Goal: Task Accomplishment & Management: Use online tool/utility

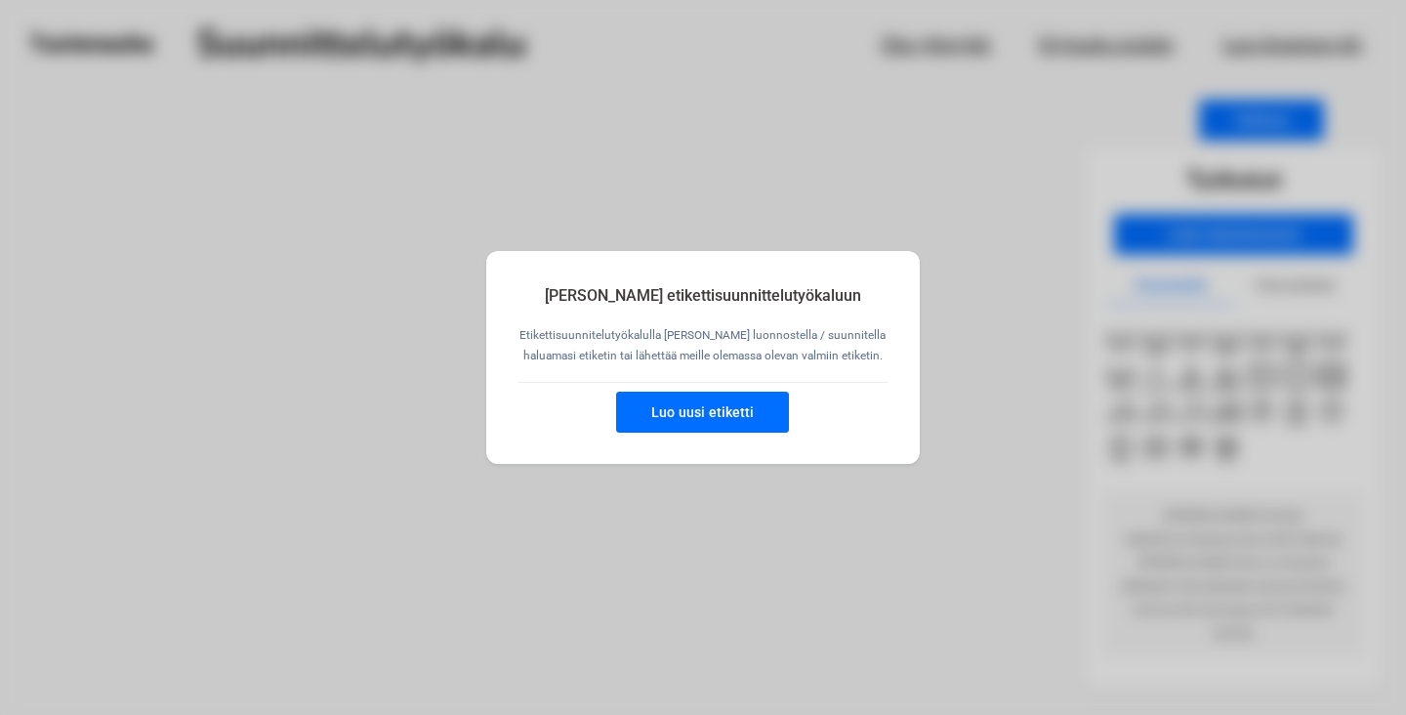
click at [687, 418] on button "Luo uusi etiketti" at bounding box center [702, 412] width 173 height 41
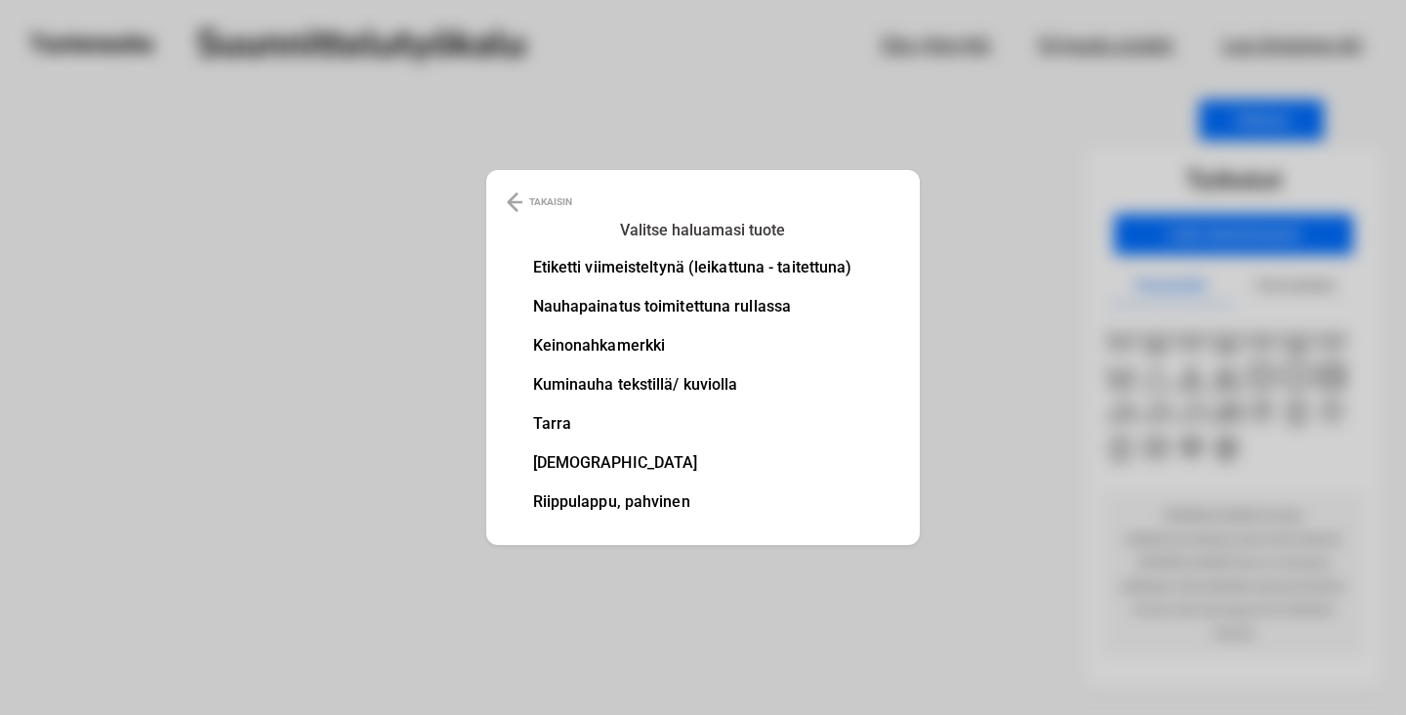
click at [593, 306] on li "Nauhapainatus toimitettuna rullassa" at bounding box center [692, 307] width 319 height 16
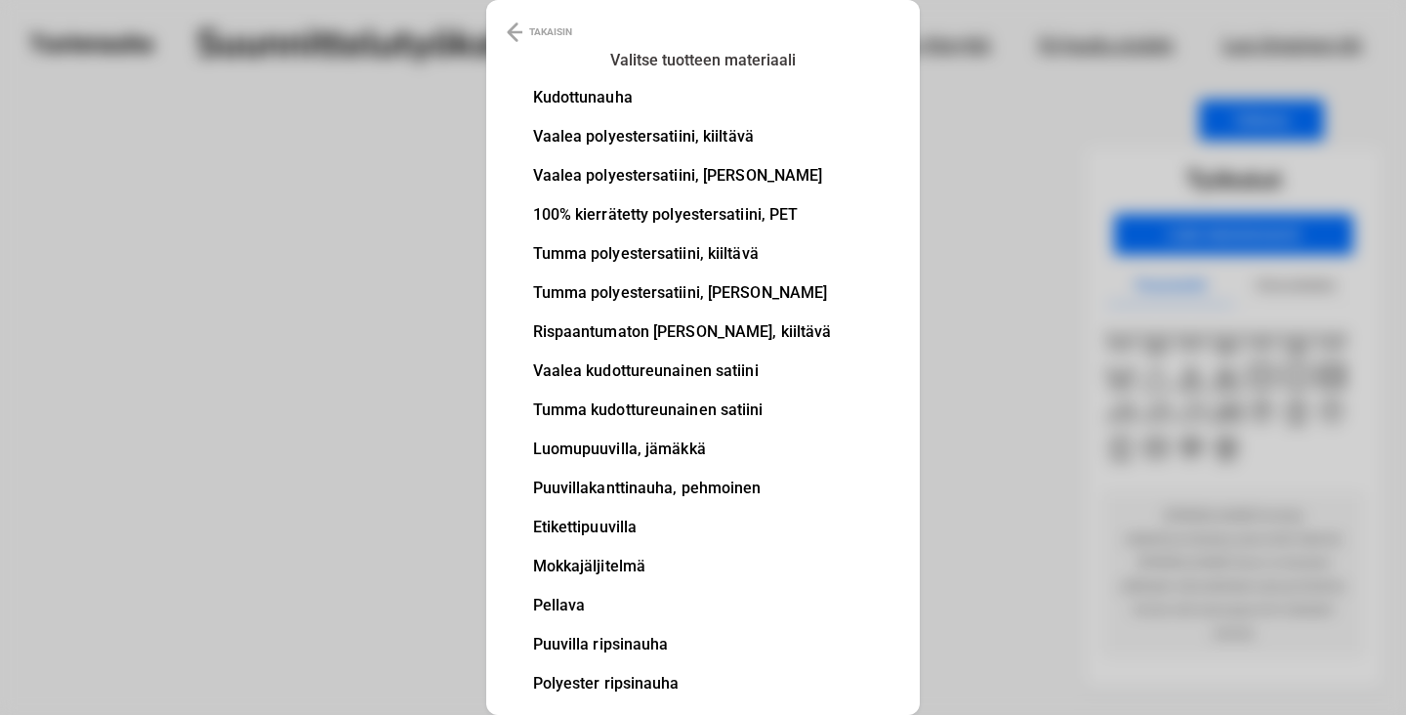
scroll to position [51, 0]
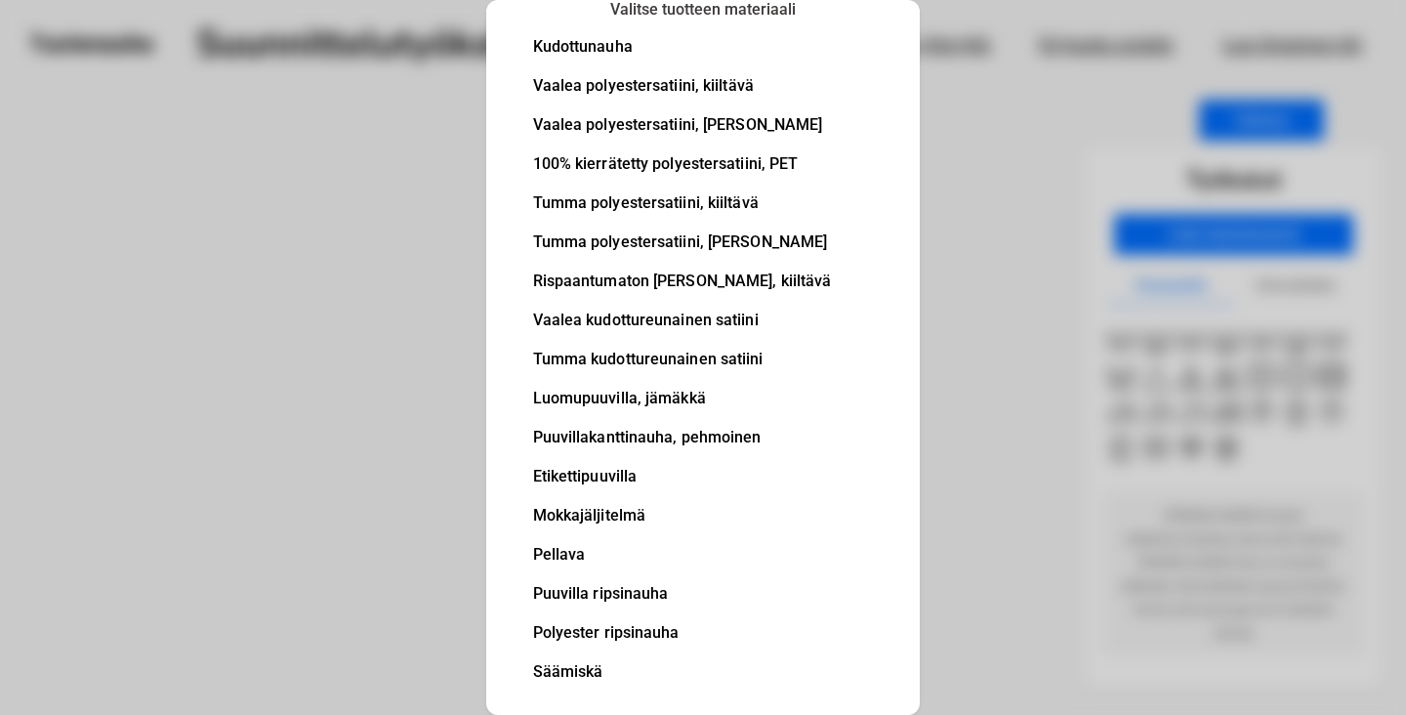
click at [574, 476] on li "Etikettipuuvilla" at bounding box center [682, 477] width 299 height 16
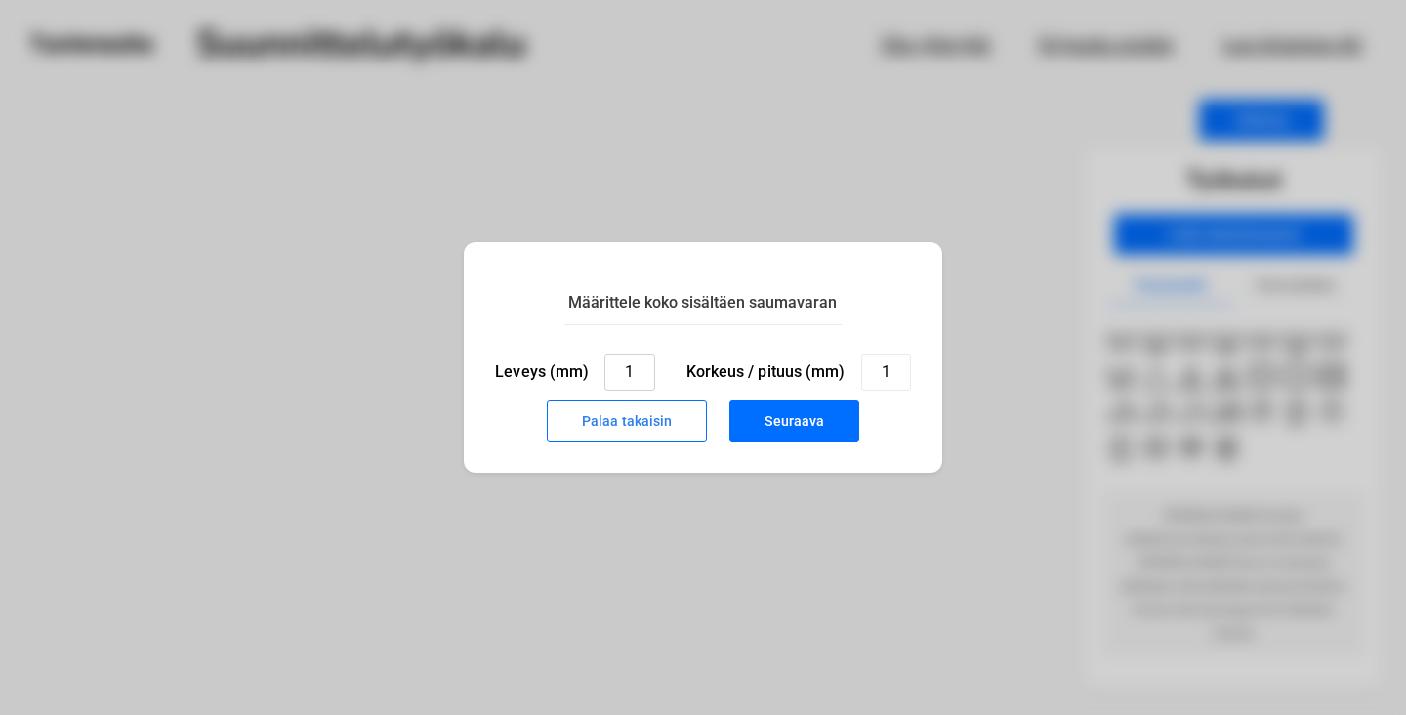
click at [630, 370] on input "1" at bounding box center [629, 371] width 50 height 37
click at [893, 372] on input "1" at bounding box center [886, 371] width 50 height 37
click at [636, 374] on input "35" at bounding box center [629, 371] width 50 height 37
type input "3"
type input "25"
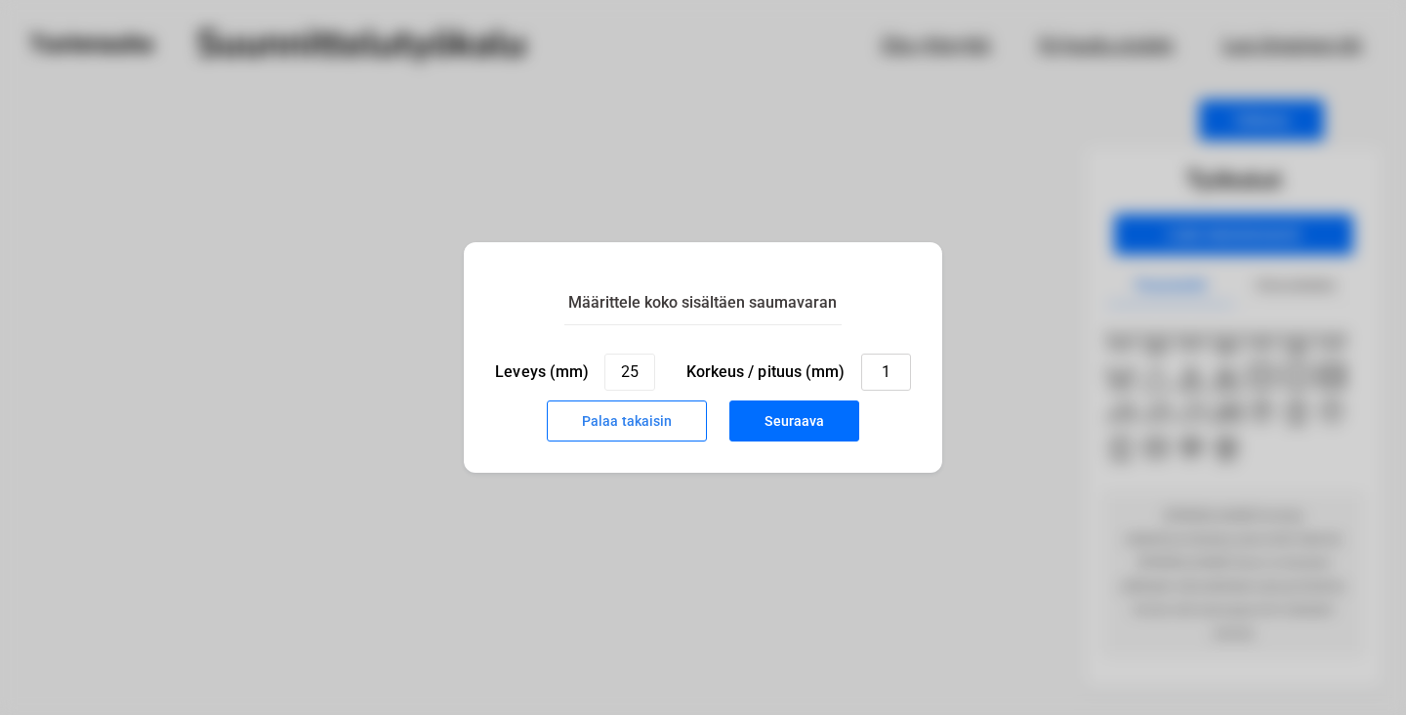
click at [908, 369] on input "1" at bounding box center [886, 371] width 50 height 37
type input "15"
click at [828, 428] on button "Seuraava" at bounding box center [794, 420] width 130 height 41
type input "1"
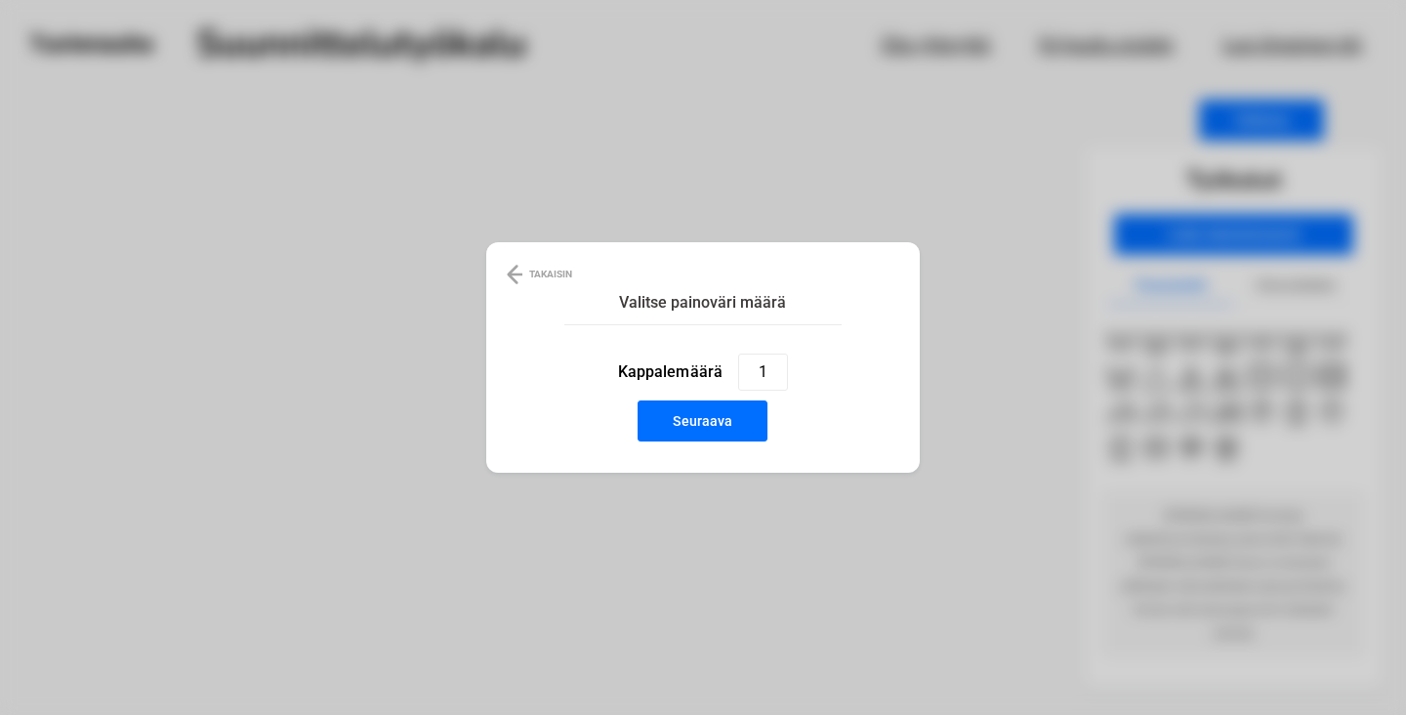
click at [740, 417] on button "Seuraava" at bounding box center [703, 420] width 130 height 41
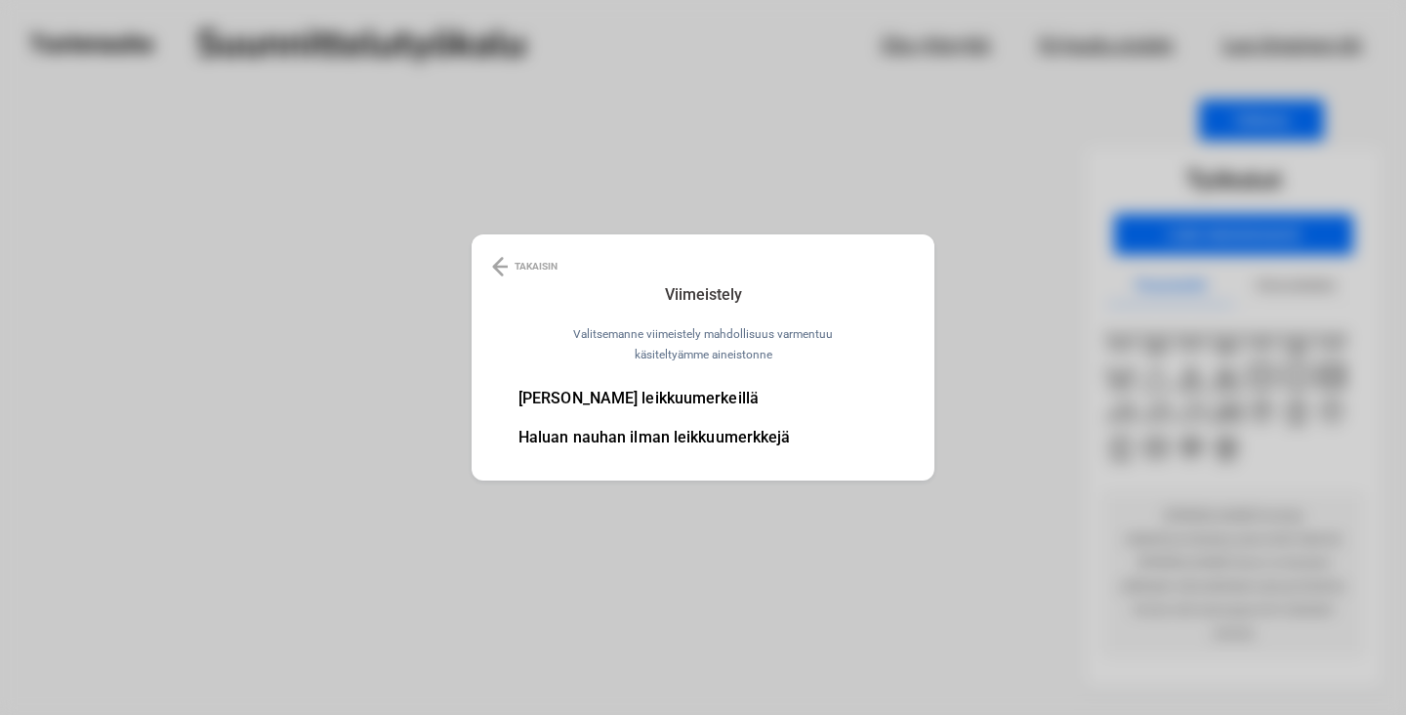
click at [717, 440] on li "Haluan nauhan ilman leikkuumerkkejä" at bounding box center [654, 438] width 272 height 16
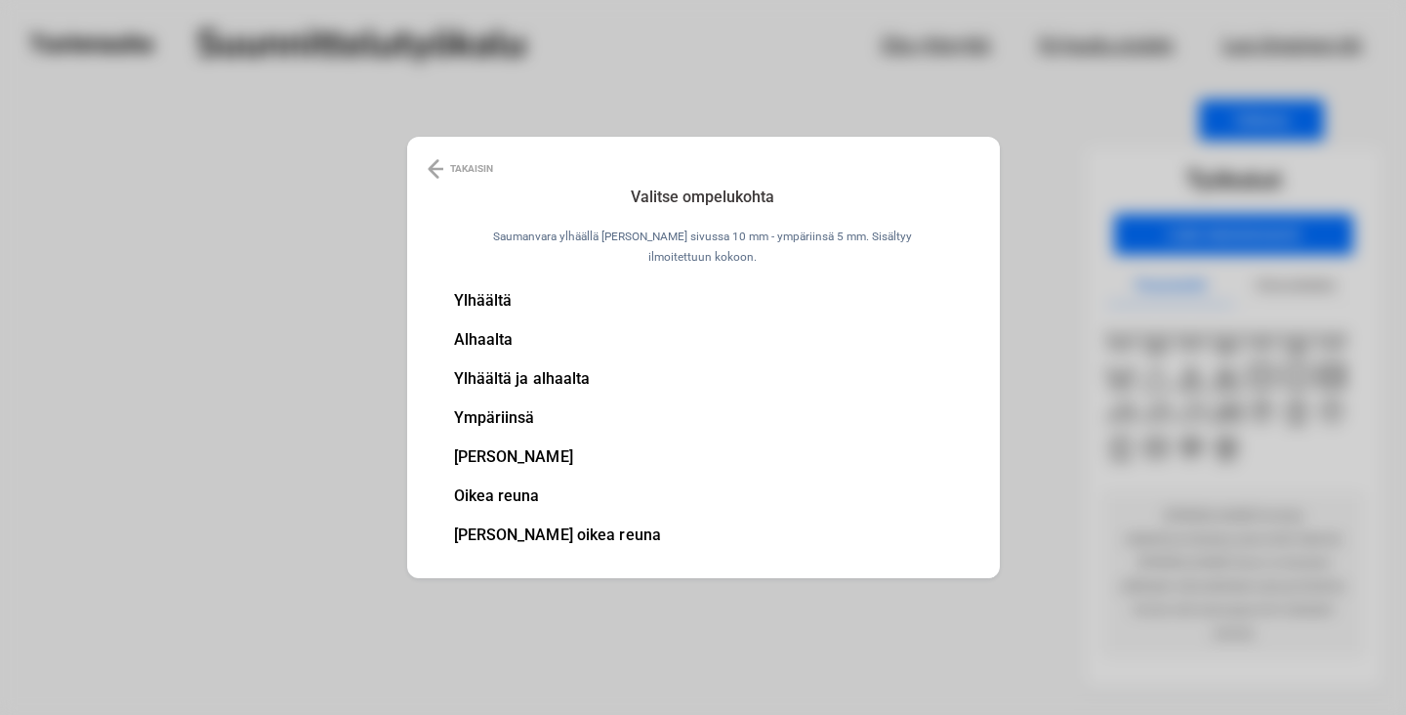
click at [578, 535] on li "[PERSON_NAME] oikea reuna" at bounding box center [558, 535] width 208 height 16
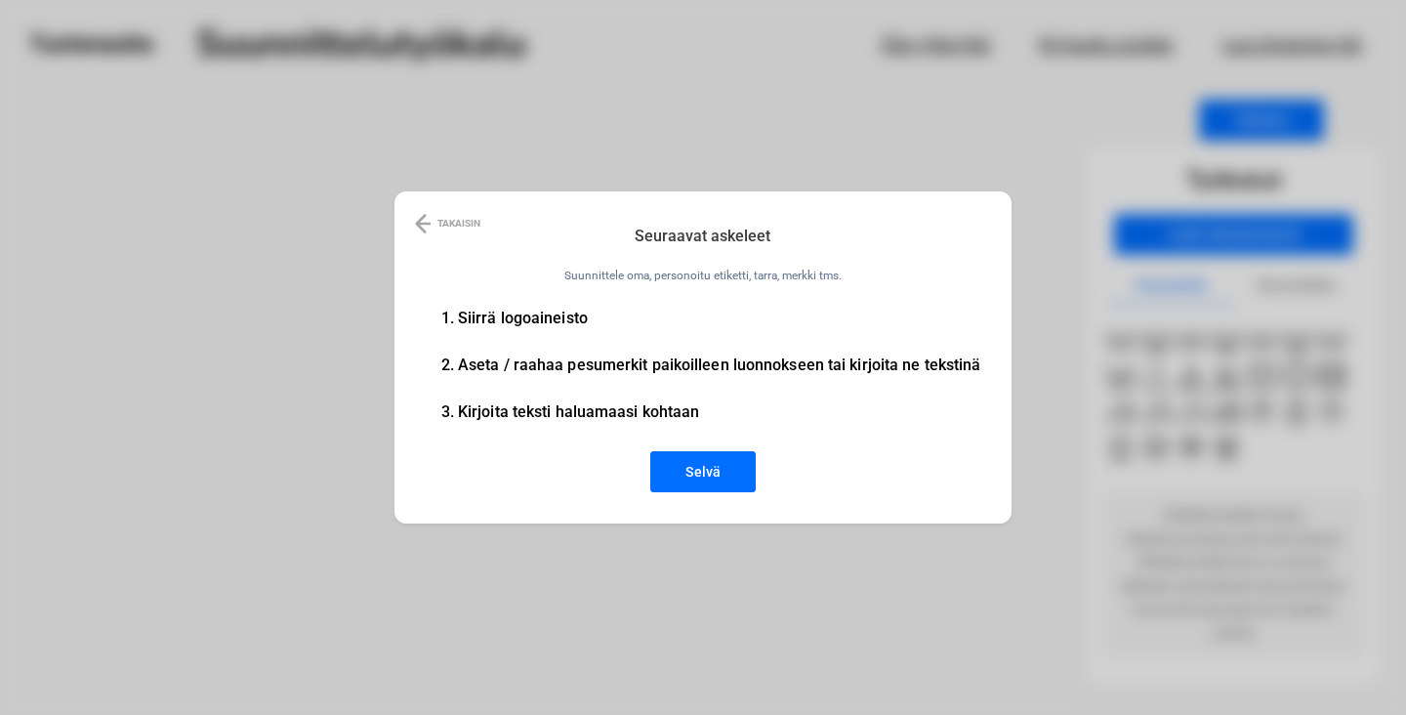
click at [728, 482] on button "Selvä" at bounding box center [702, 471] width 105 height 41
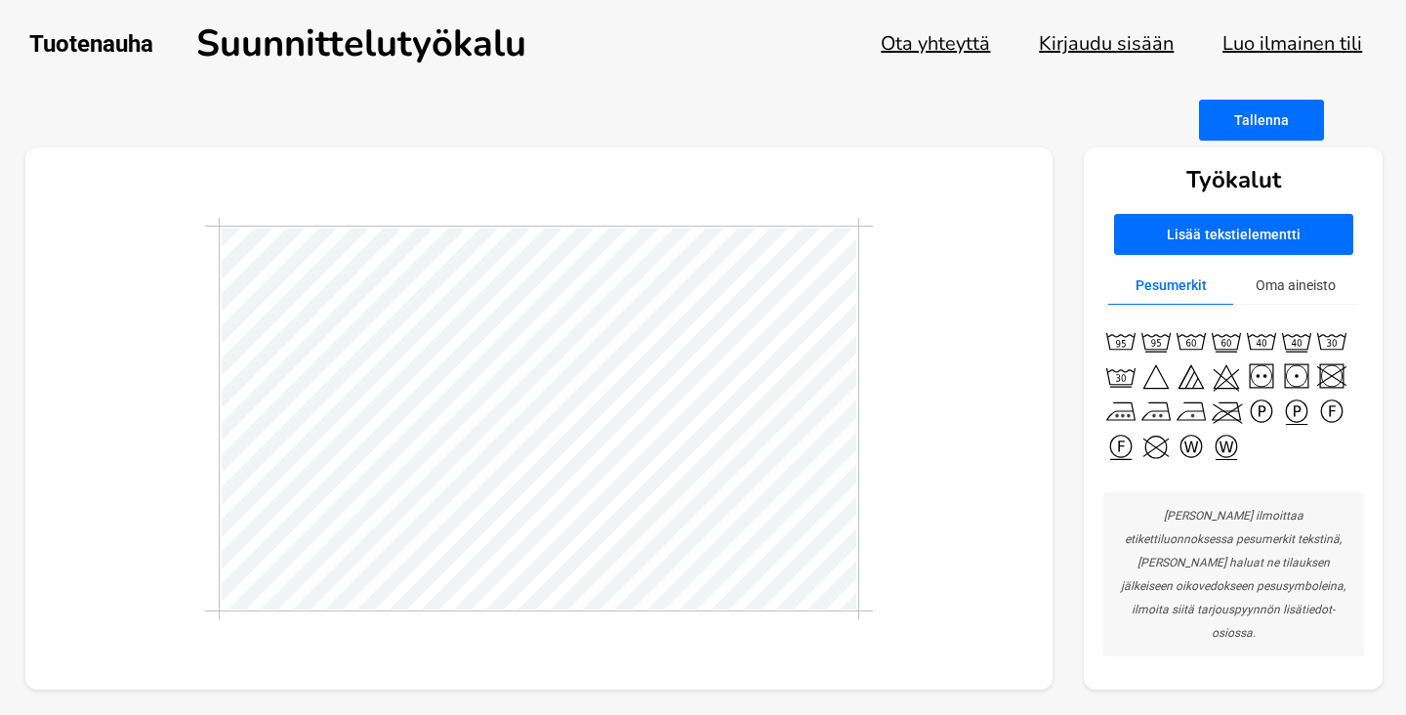
click at [1238, 234] on button "Lisää tekstielementti" at bounding box center [1233, 234] width 239 height 41
